Goal: Task Accomplishment & Management: Manage account settings

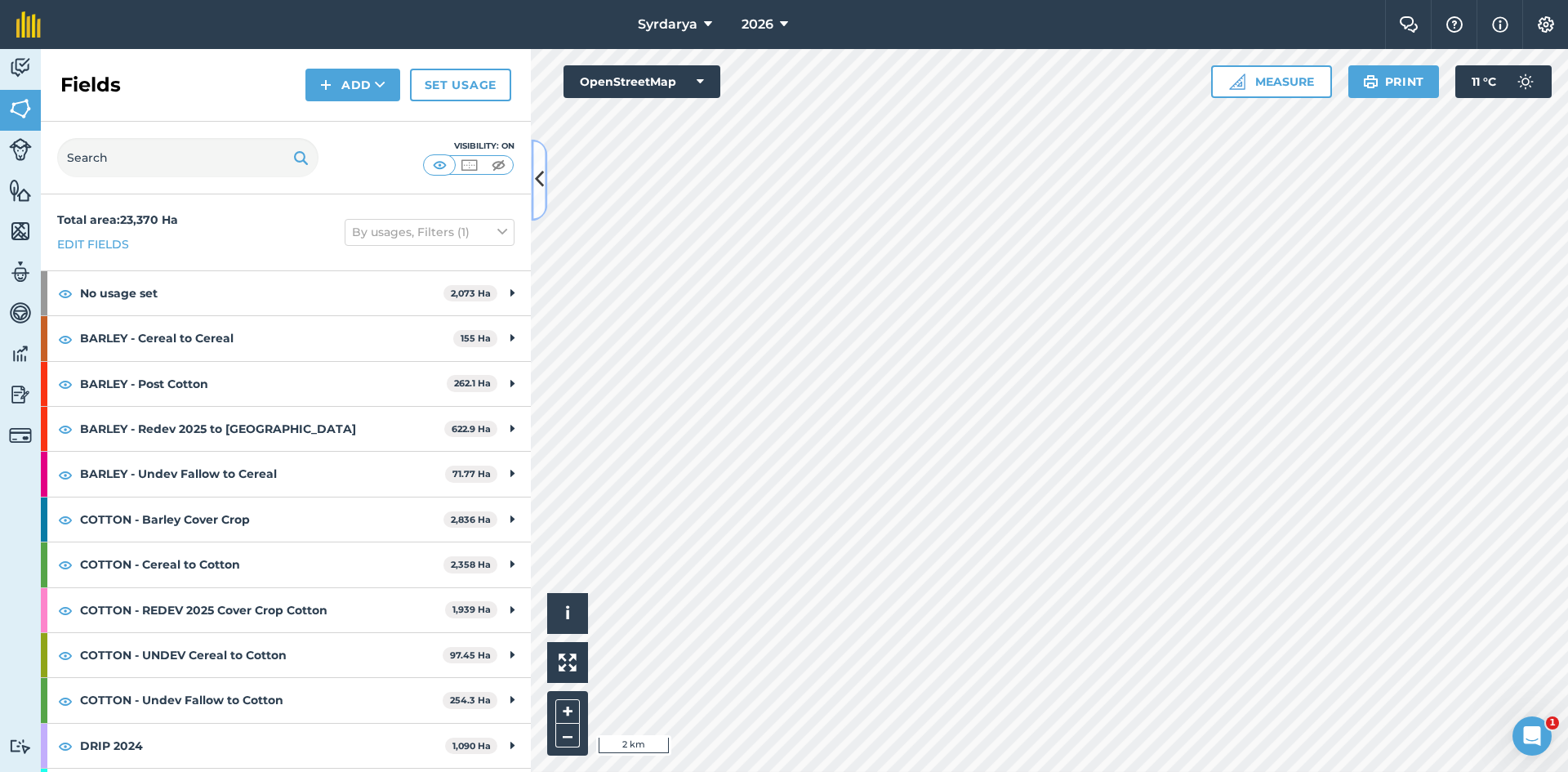
click at [517, 177] on icon at bounding box center [539, 180] width 9 height 28
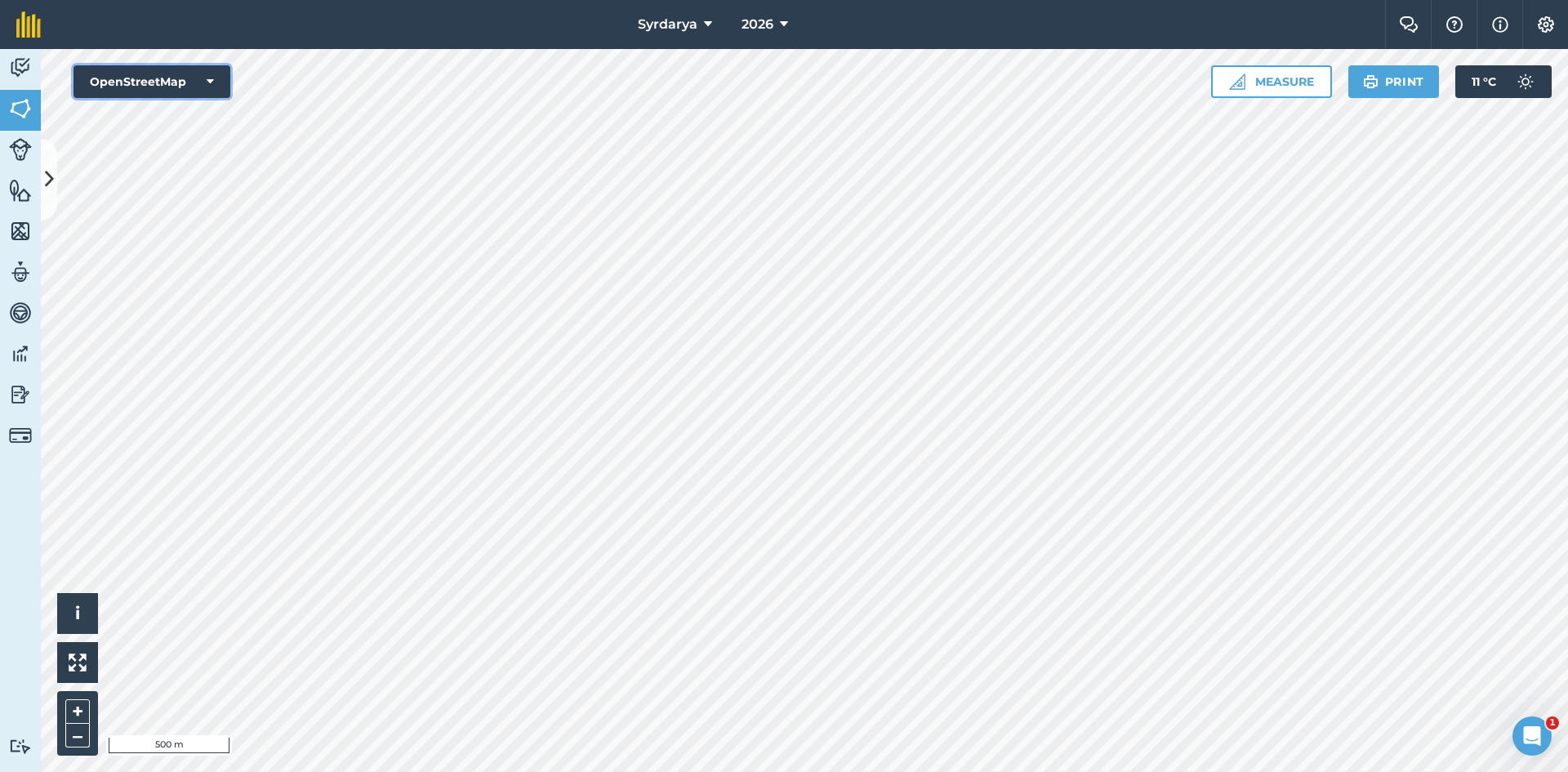
click at [171, 82] on button "OpenStreetMap" at bounding box center [151, 81] width 157 height 33
click at [160, 112] on button "Satellite (Azure)" at bounding box center [151, 115] width 157 height 33
click at [50, 180] on icon at bounding box center [49, 179] width 9 height 28
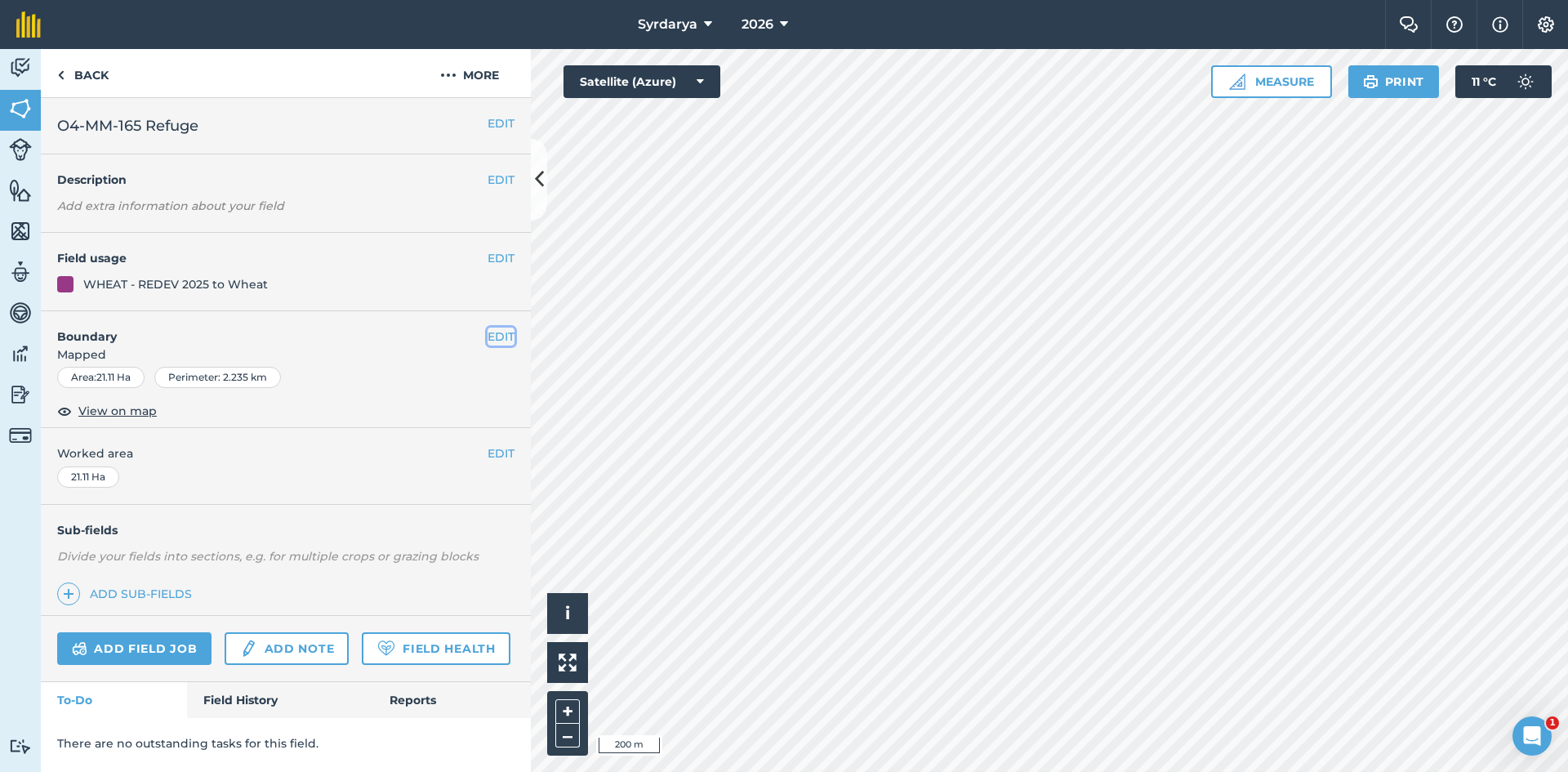
click at [507, 197] on button "EDIT" at bounding box center [501, 336] width 27 height 18
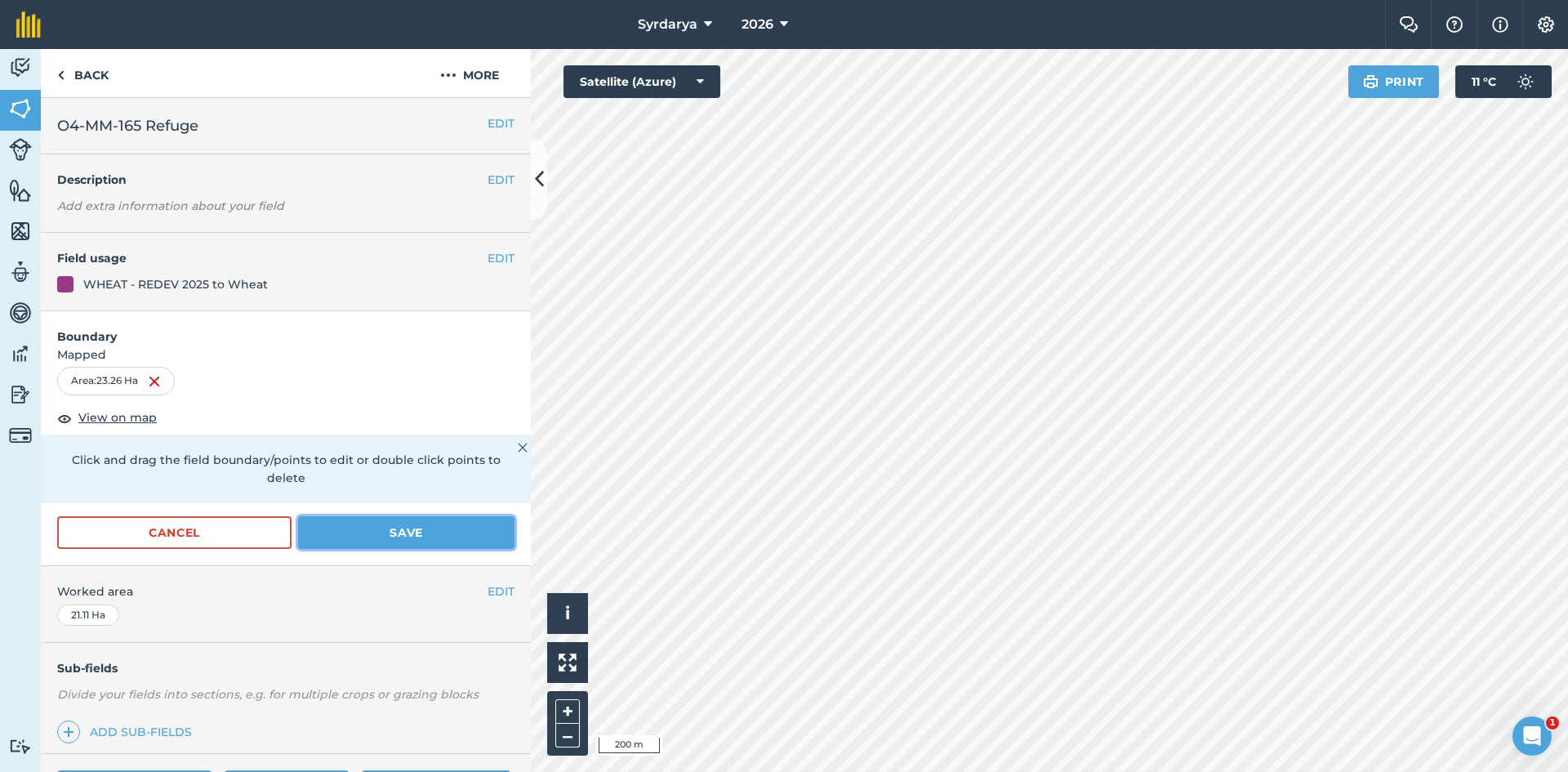
click at [403, 197] on button "Save" at bounding box center [406, 532] width 217 height 33
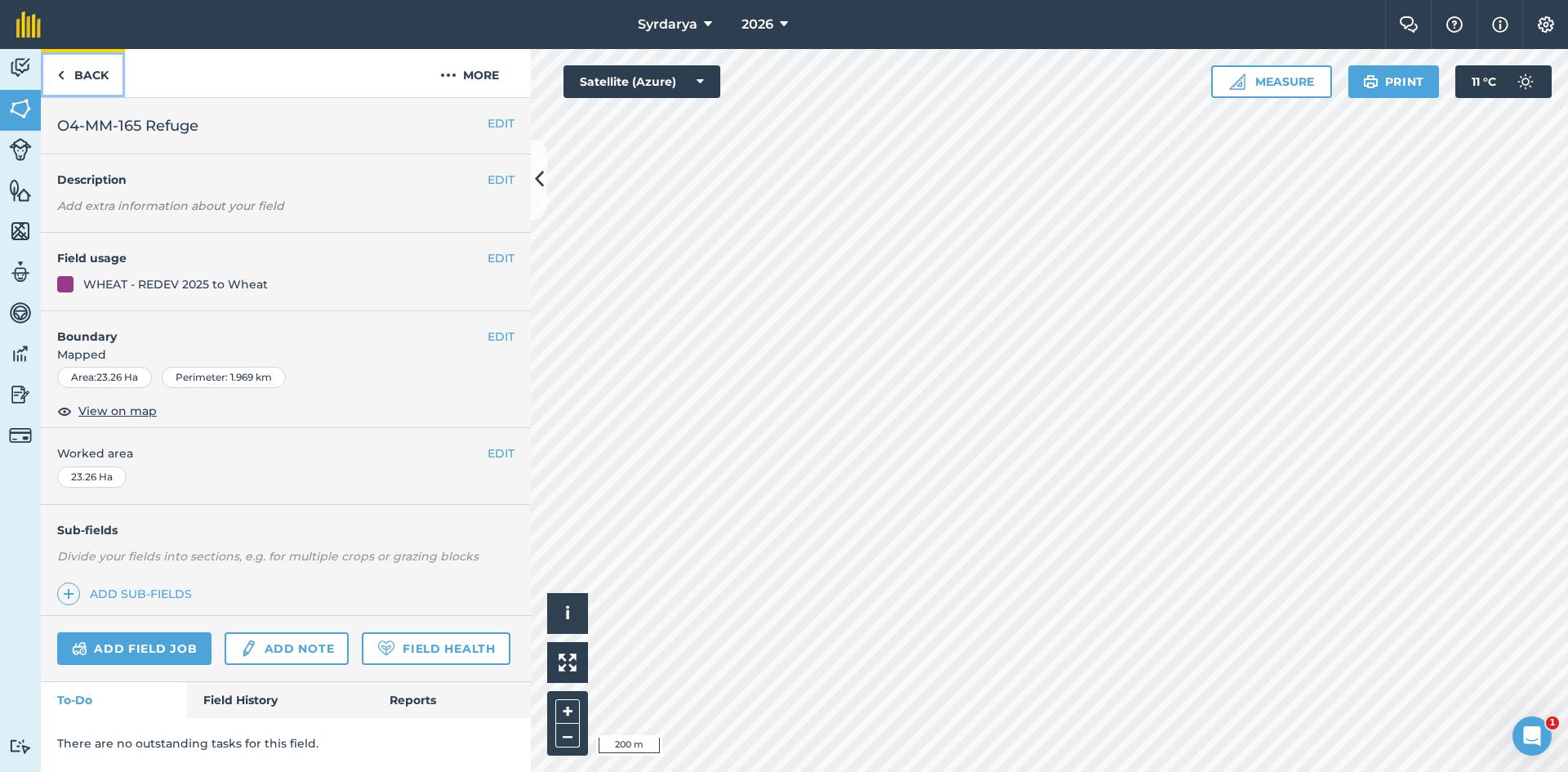
click at [62, 65] on img at bounding box center [61, 74] width 8 height 20
click at [502, 197] on button "EDIT" at bounding box center [501, 336] width 27 height 18
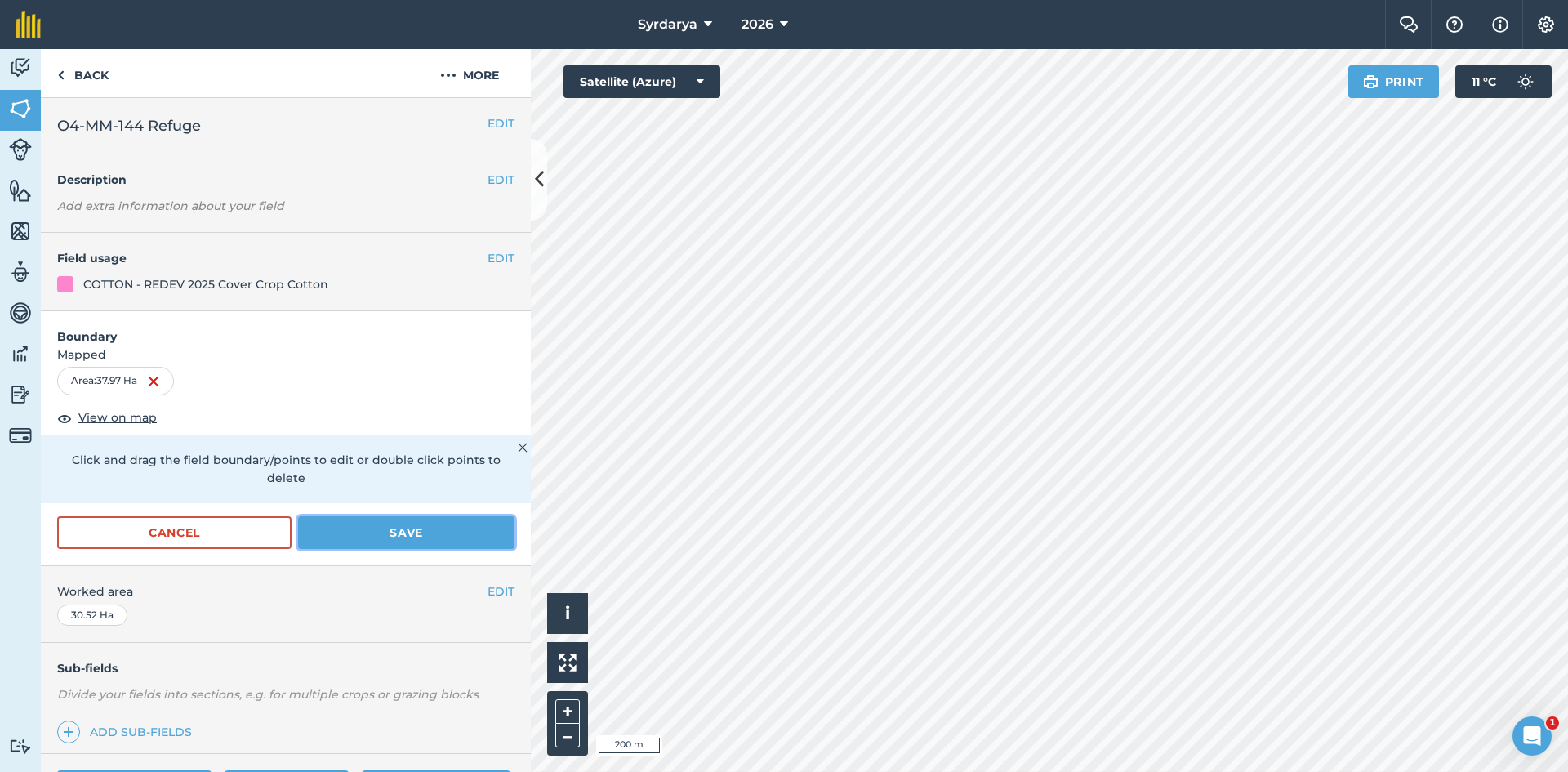
click at [386, 197] on button "Save" at bounding box center [406, 532] width 217 height 33
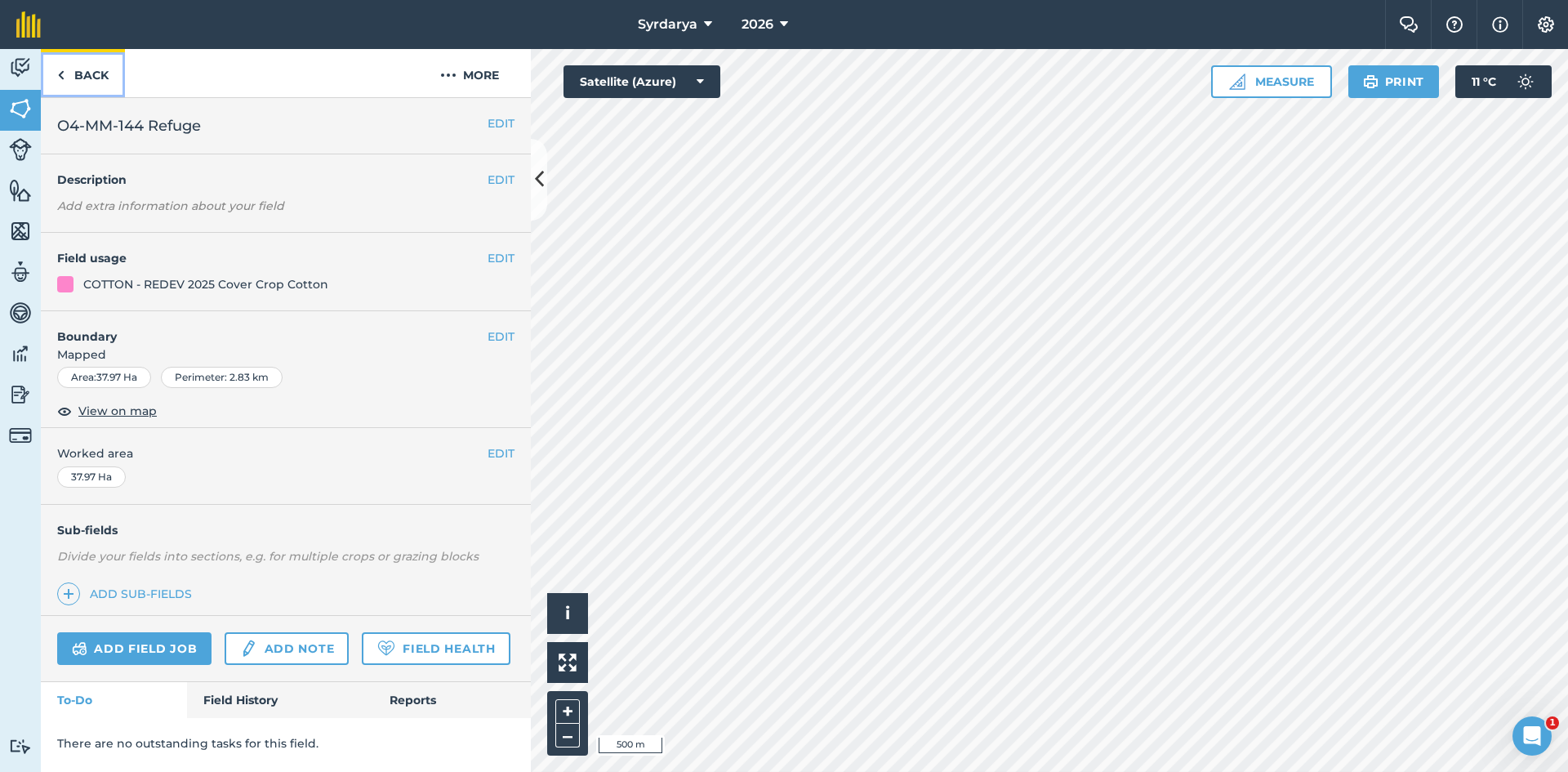
click at [62, 75] on img at bounding box center [61, 74] width 8 height 20
click at [502, 197] on button "EDIT" at bounding box center [501, 336] width 27 height 18
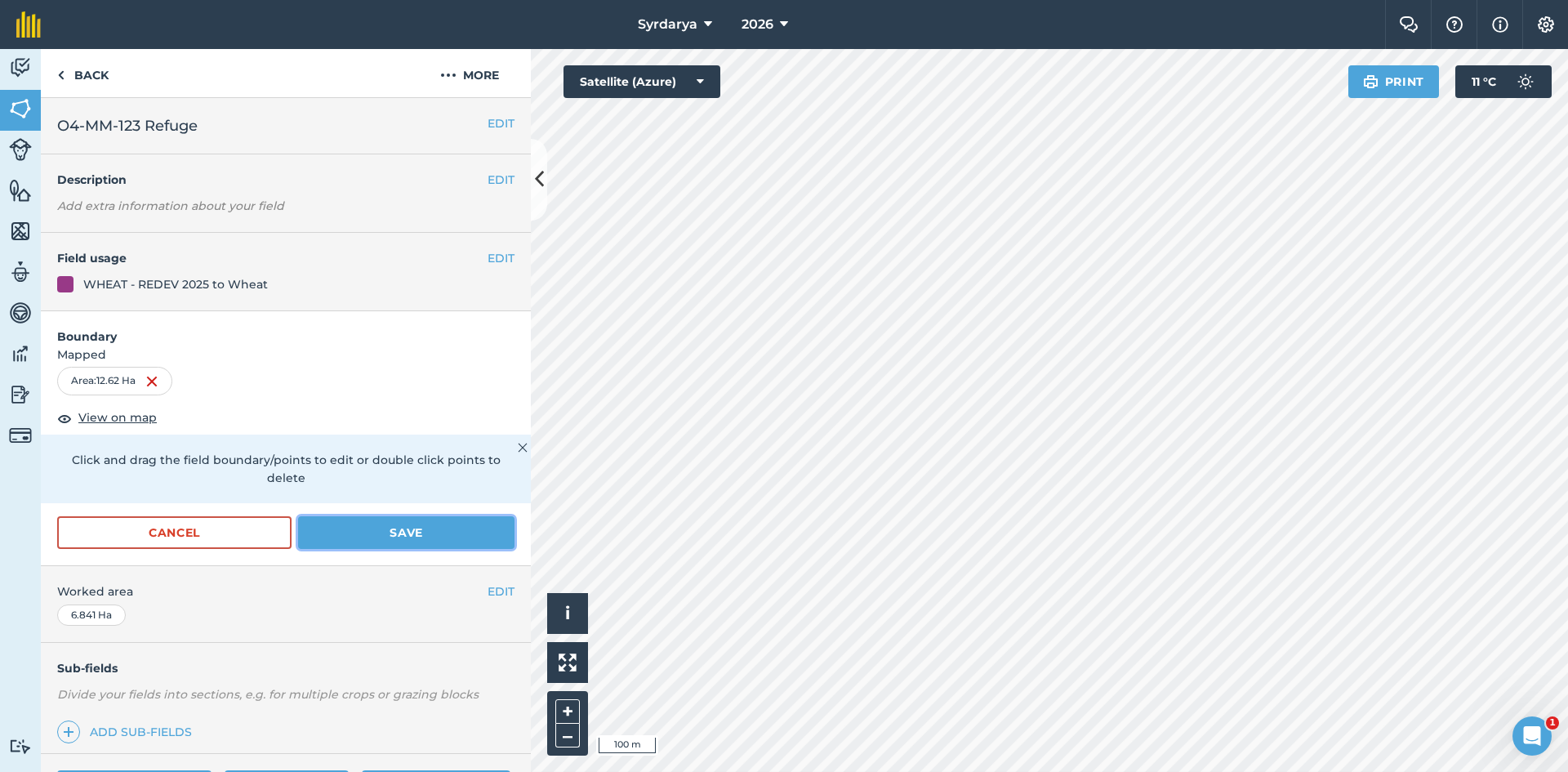
click at [394, 197] on button "Save" at bounding box center [406, 532] width 217 height 33
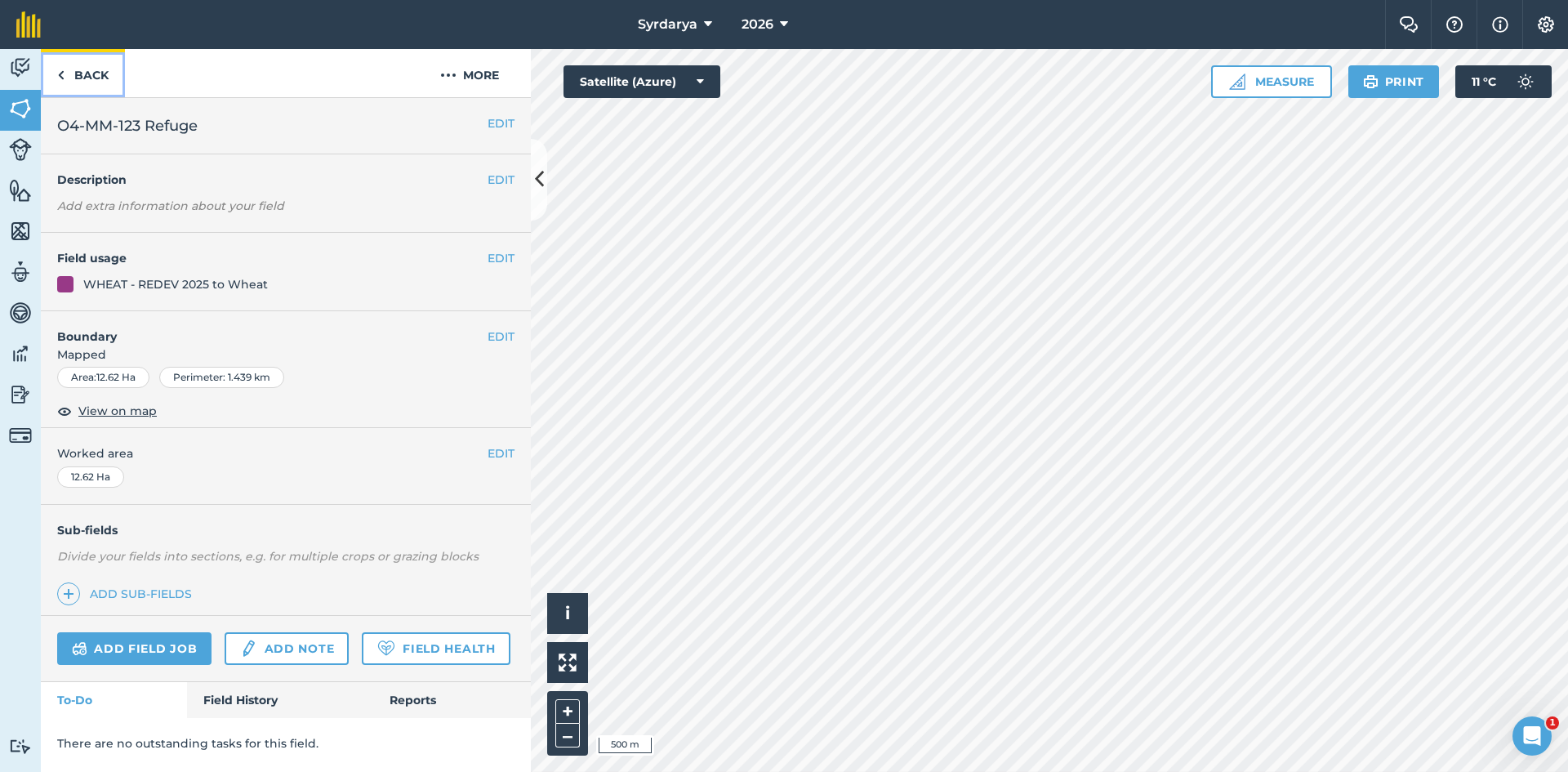
click at [68, 67] on link "Back" at bounding box center [83, 73] width 84 height 48
